Goal: Navigation & Orientation: Find specific page/section

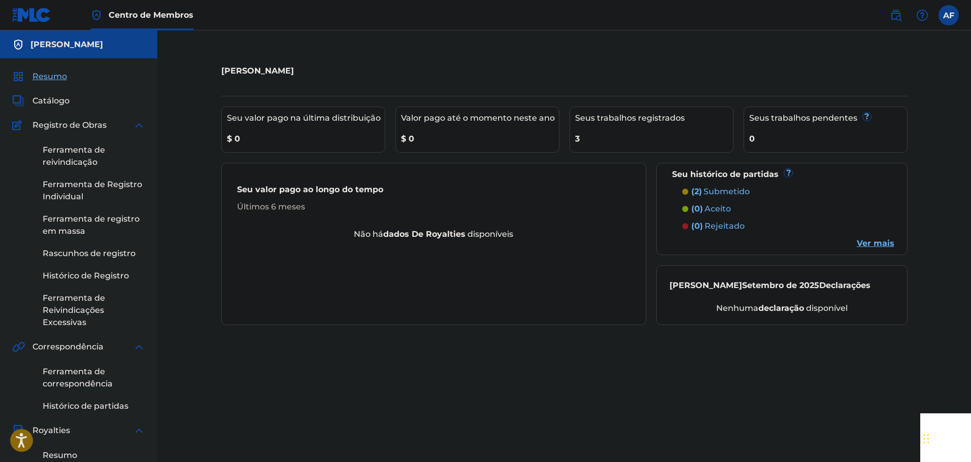
scroll to position [152, 0]
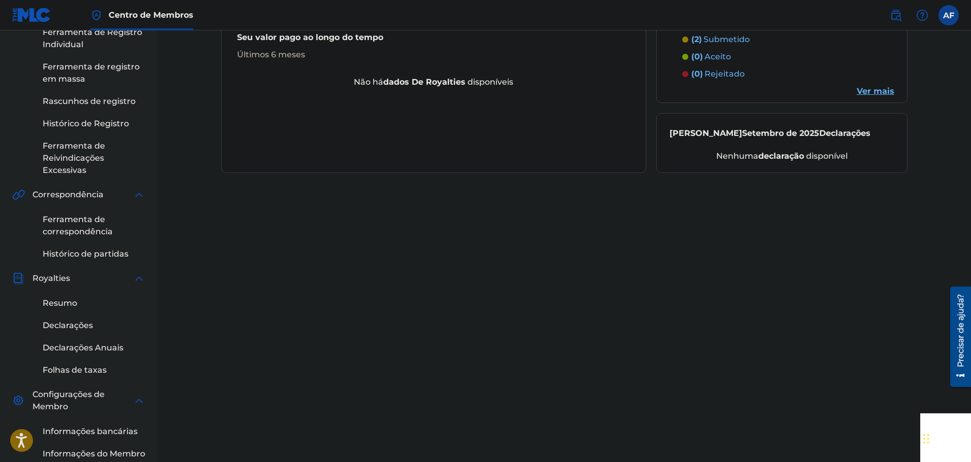
click at [869, 90] on font "Ver mais" at bounding box center [875, 91] width 38 height 10
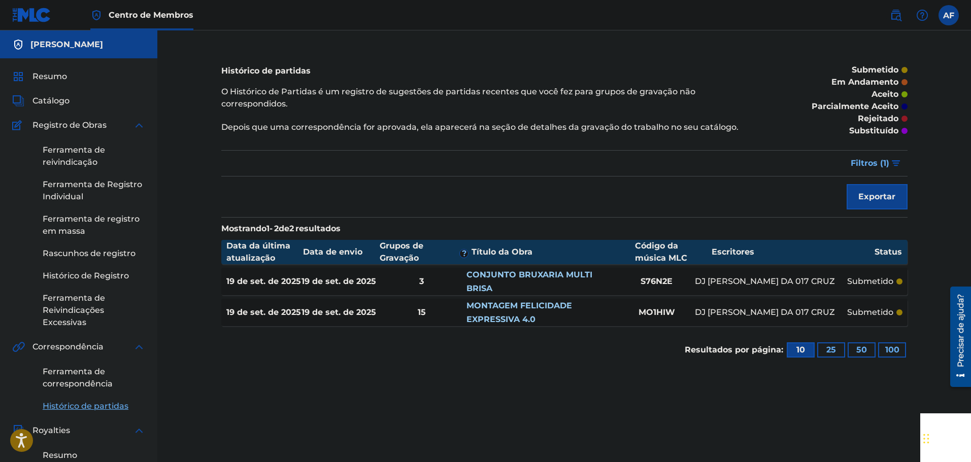
click at [313, 412] on div "Histórico de partidas O Histórico de Partidas é um registro de sugestões de par…" at bounding box center [564, 380] width 710 height 648
click at [87, 76] on div "Resumo" at bounding box center [78, 77] width 133 height 12
drag, startPoint x: 68, startPoint y: 76, endPoint x: 54, endPoint y: 80, distance: 14.6
click at [64, 78] on div "Resumo" at bounding box center [78, 77] width 133 height 12
click at [54, 80] on font "Resumo" at bounding box center [49, 77] width 34 height 10
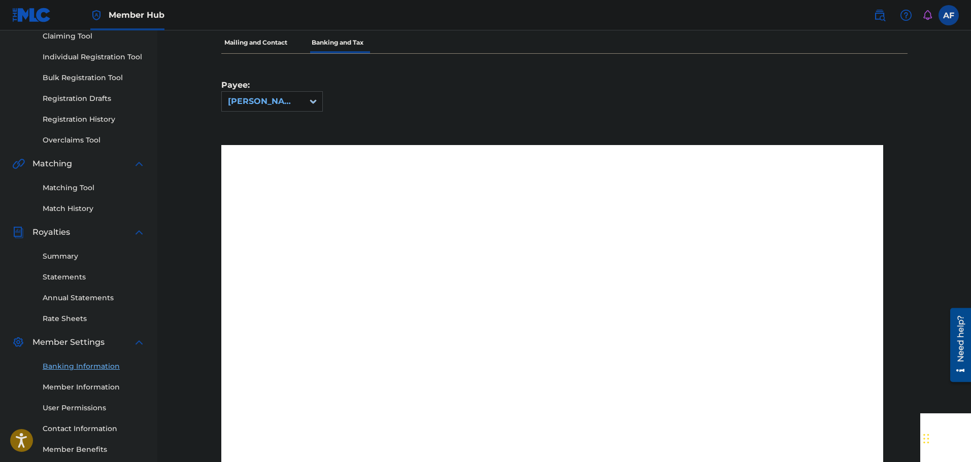
scroll to position [101, 0]
